Goal: Task Accomplishment & Management: Use online tool/utility

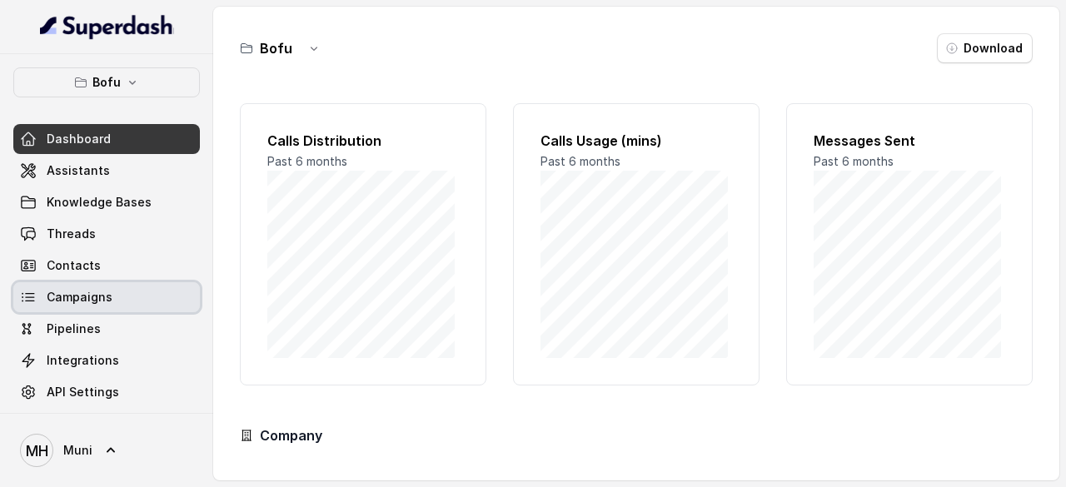
click at [103, 292] on span "Campaigns" at bounding box center [80, 297] width 66 height 17
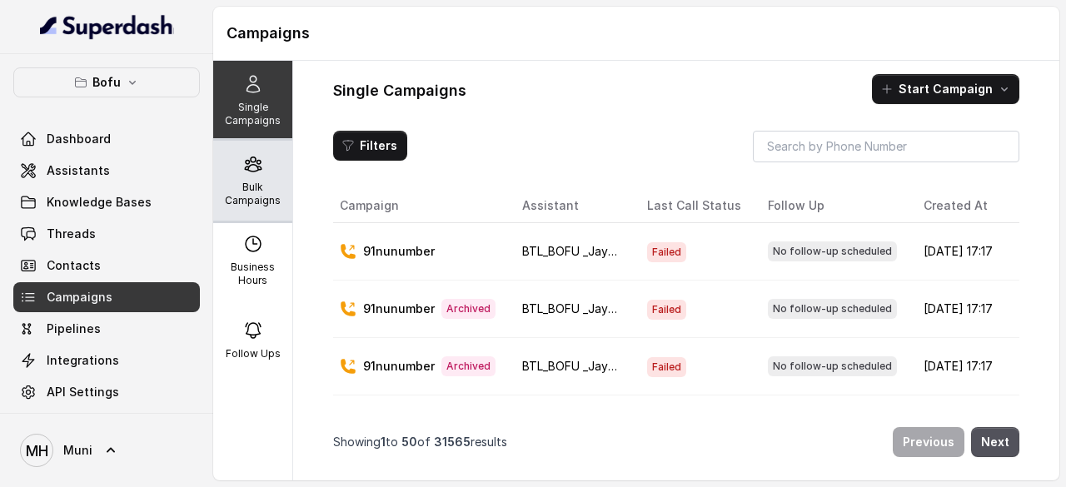
click at [252, 186] on p "Bulk Campaigns" at bounding box center [253, 194] width 66 height 27
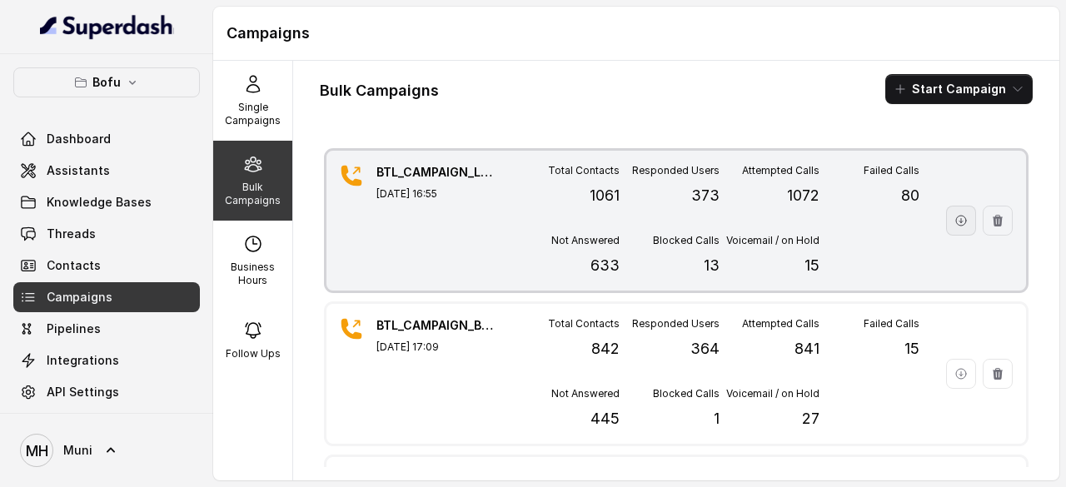
click at [946, 227] on button "button" at bounding box center [961, 221] width 30 height 30
